Goal: Transaction & Acquisition: Purchase product/service

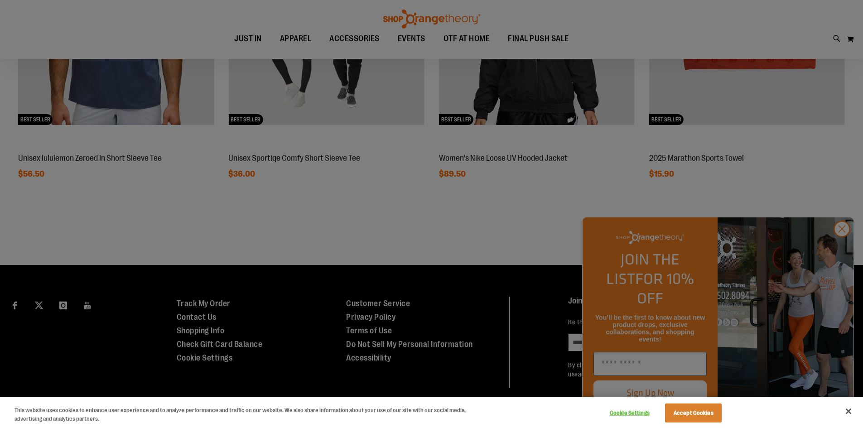
scroll to position [848, 0]
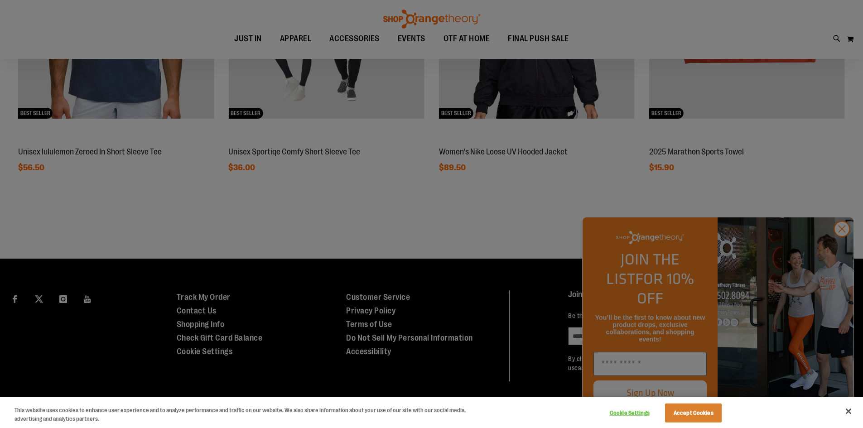
click at [839, 245] on div at bounding box center [431, 214] width 863 height 428
click at [847, 245] on div at bounding box center [431, 214] width 863 height 428
click at [703, 413] on button "Accept Cookies" at bounding box center [693, 413] width 57 height 19
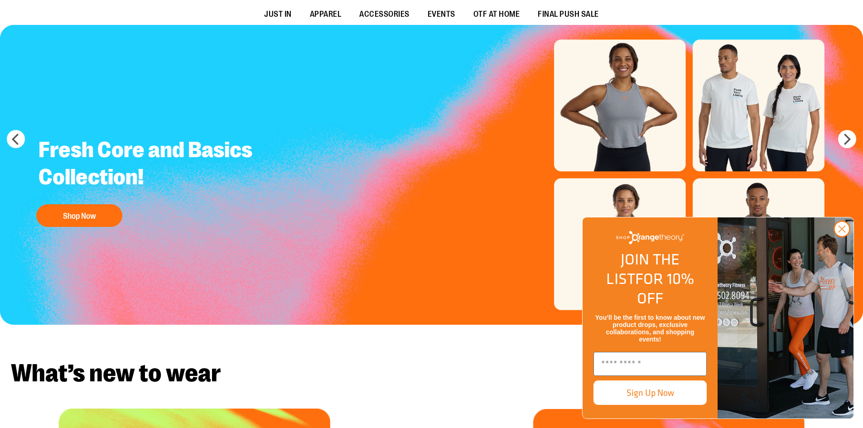
scroll to position [0, 0]
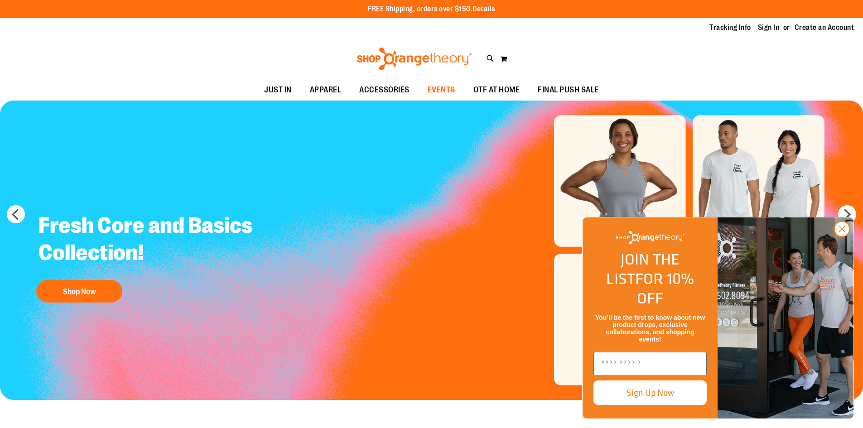
click at [434, 91] on span "EVENTS" at bounding box center [442, 90] width 28 height 20
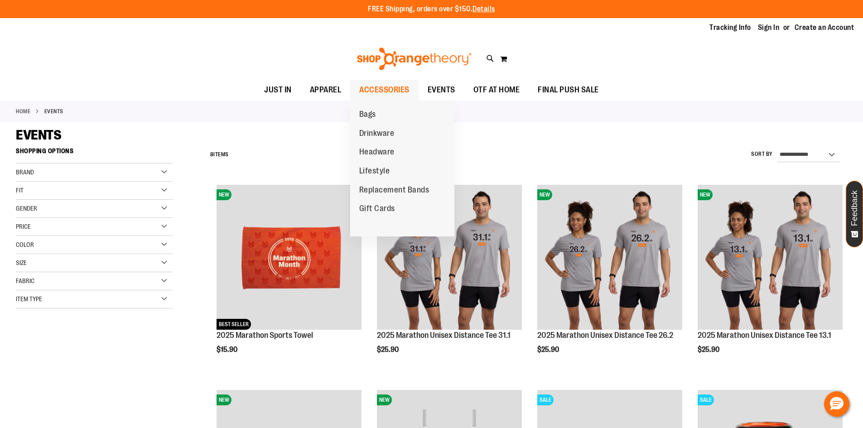
click at [383, 90] on span "ACCESSORIES" at bounding box center [384, 90] width 50 height 20
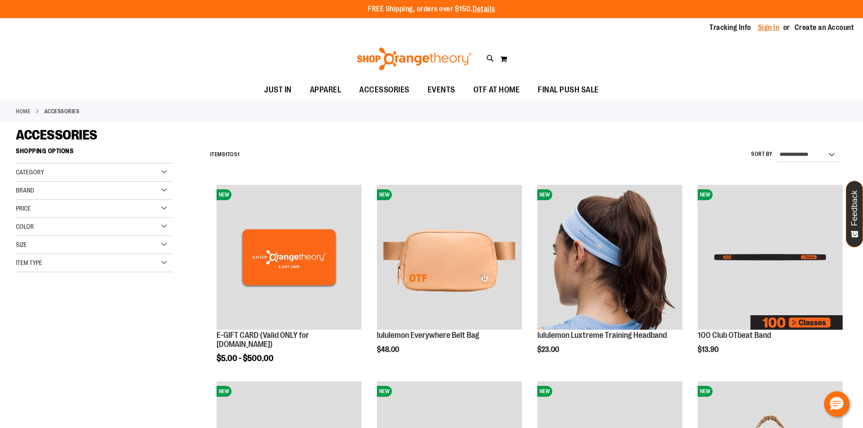
click at [771, 29] on link "Sign In" at bounding box center [769, 28] width 22 height 10
